Goal: Task Accomplishment & Management: Use online tool/utility

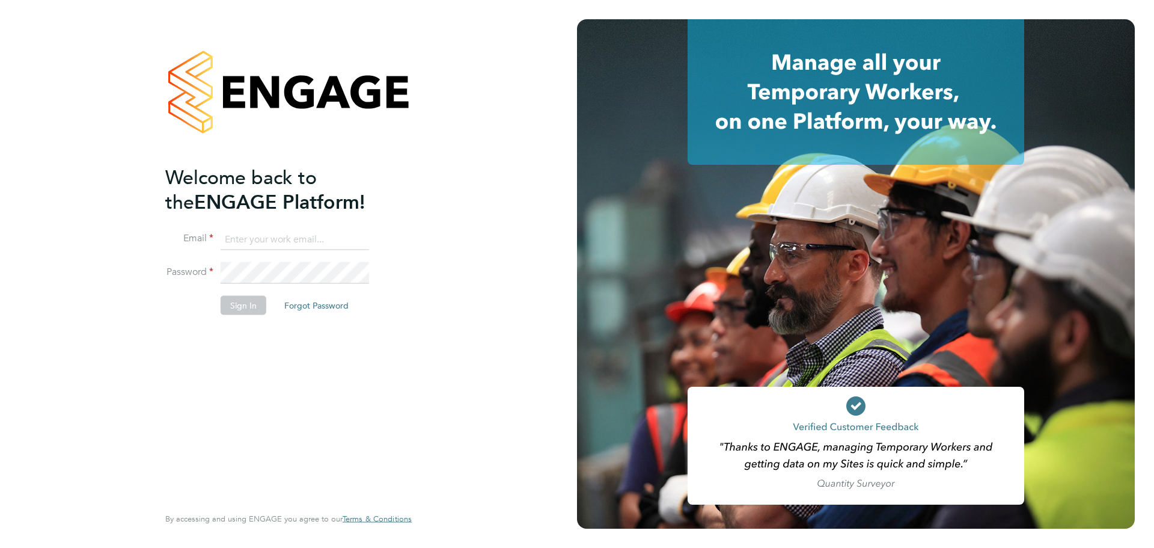
type input "emma@ivyresourcegroup.com"
click at [246, 304] on button "Sign In" at bounding box center [244, 304] width 46 height 19
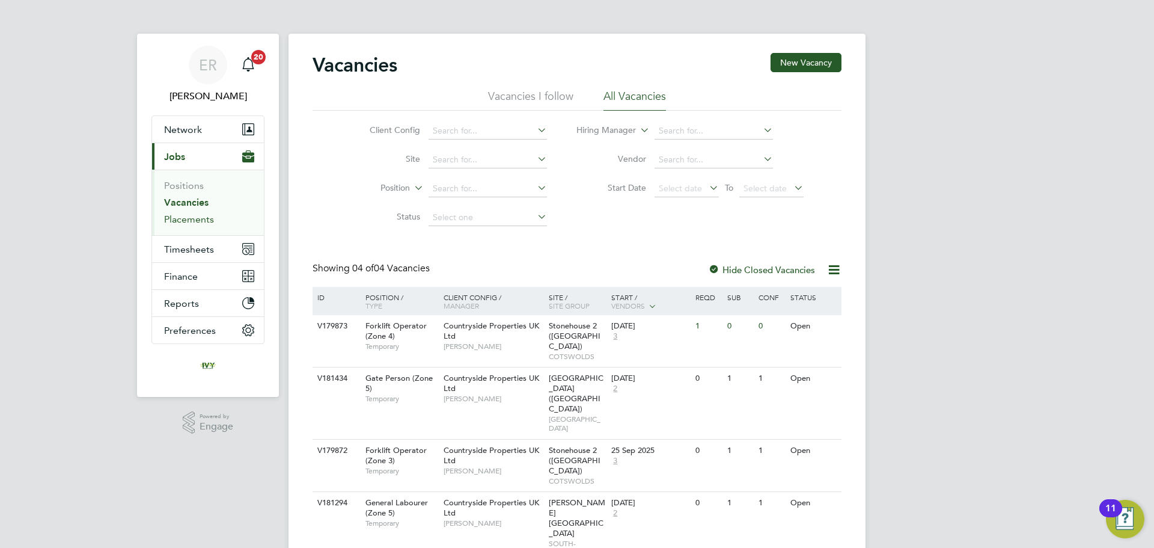
click at [191, 217] on link "Placements" at bounding box center [189, 218] width 50 height 11
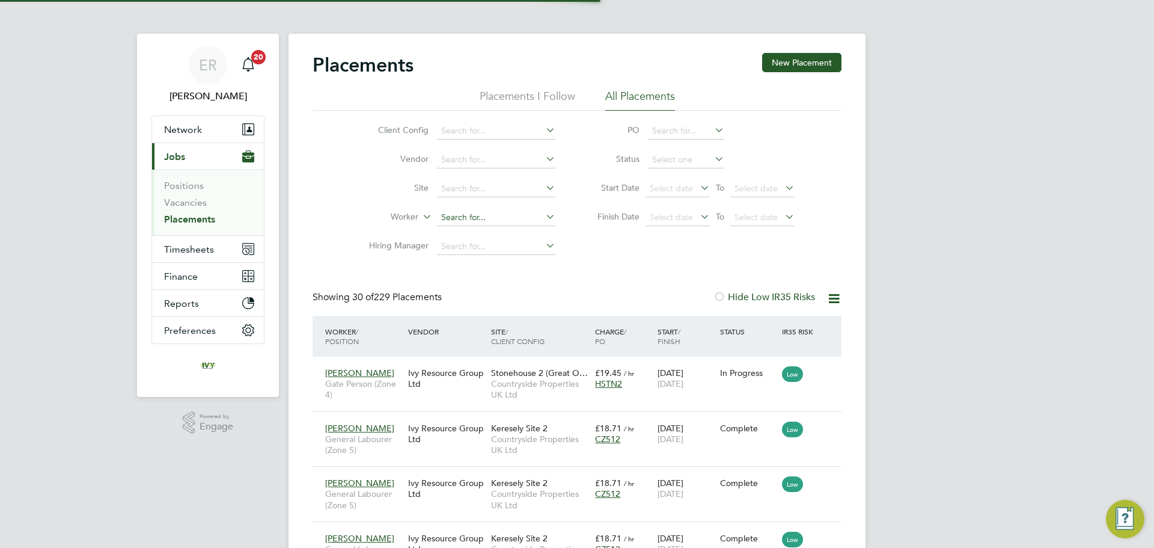
scroll to position [6, 6]
click at [465, 213] on input at bounding box center [496, 217] width 118 height 17
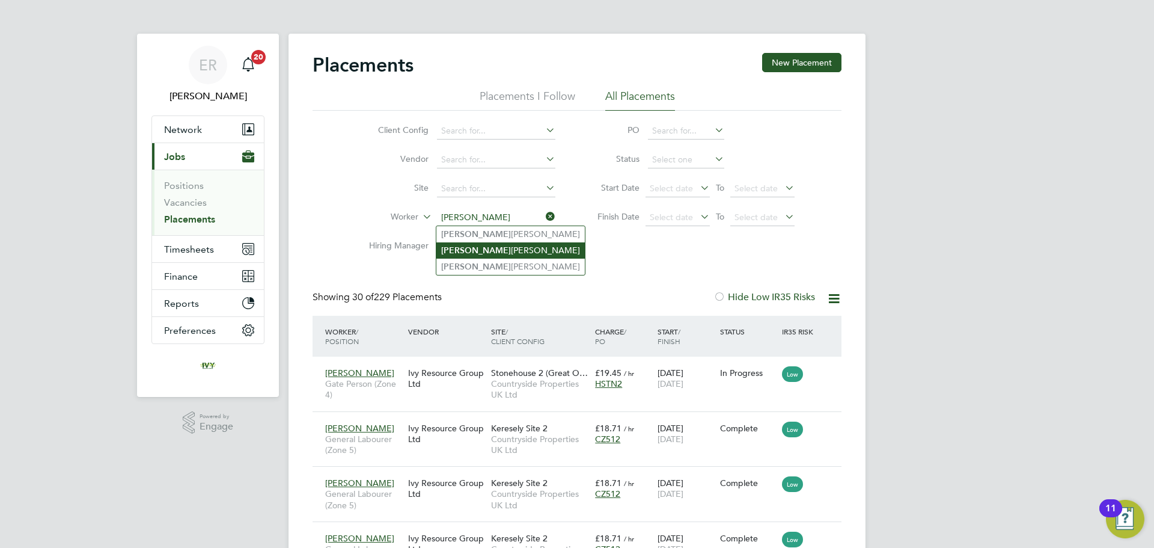
click at [481, 248] on li "[PERSON_NAME]" at bounding box center [510, 250] width 148 height 16
type input "[PERSON_NAME]"
